Goal: Entertainment & Leisure: Consume media (video, audio)

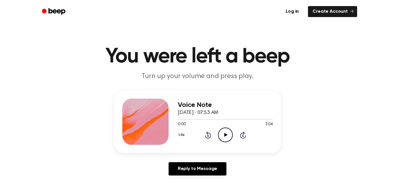
click at [226, 131] on icon "Play Audio" at bounding box center [225, 134] width 15 height 15
click at [210, 135] on icon at bounding box center [208, 134] width 6 height 7
click at [232, 119] on div at bounding box center [225, 119] width 95 height 5
click at [244, 126] on div "2:14 3:04" at bounding box center [225, 124] width 95 height 6
click at [188, 119] on div at bounding box center [225, 119] width 95 height 1
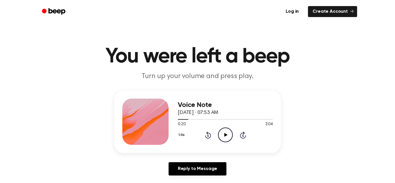
click at [225, 137] on icon "Play Audio" at bounding box center [225, 134] width 15 height 15
click at [243, 132] on icon at bounding box center [243, 134] width 6 height 7
click at [241, 136] on icon "Skip 5 seconds" at bounding box center [242, 135] width 6 height 8
click at [224, 132] on icon "Pause Audio" at bounding box center [225, 134] width 15 height 15
click at [240, 135] on icon at bounding box center [243, 134] width 6 height 7
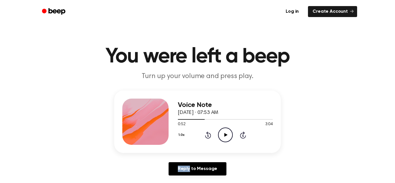
click at [240, 135] on icon at bounding box center [243, 134] width 6 height 7
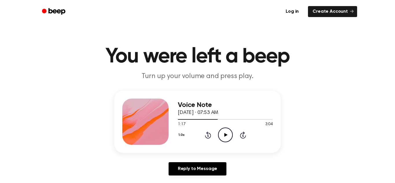
click at [240, 135] on icon at bounding box center [243, 134] width 6 height 7
click at [220, 132] on icon "Play Audio" at bounding box center [225, 134] width 15 height 15
click at [233, 119] on div at bounding box center [225, 119] width 95 height 1
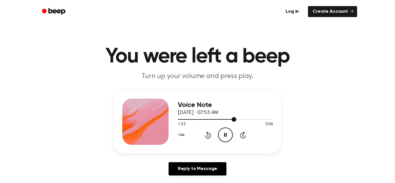
click at [239, 119] on div at bounding box center [225, 119] width 95 height 1
click at [171, 127] on div "Voice Note [DATE] · 07:53 AM 2:48 3:04 Your browser does not support the [objec…" at bounding box center [197, 121] width 166 height 62
click at [224, 133] on icon "Play Audio" at bounding box center [225, 134] width 15 height 15
click at [224, 133] on icon "Pause Audio" at bounding box center [225, 134] width 15 height 15
